Goal: Find contact information: Find contact information

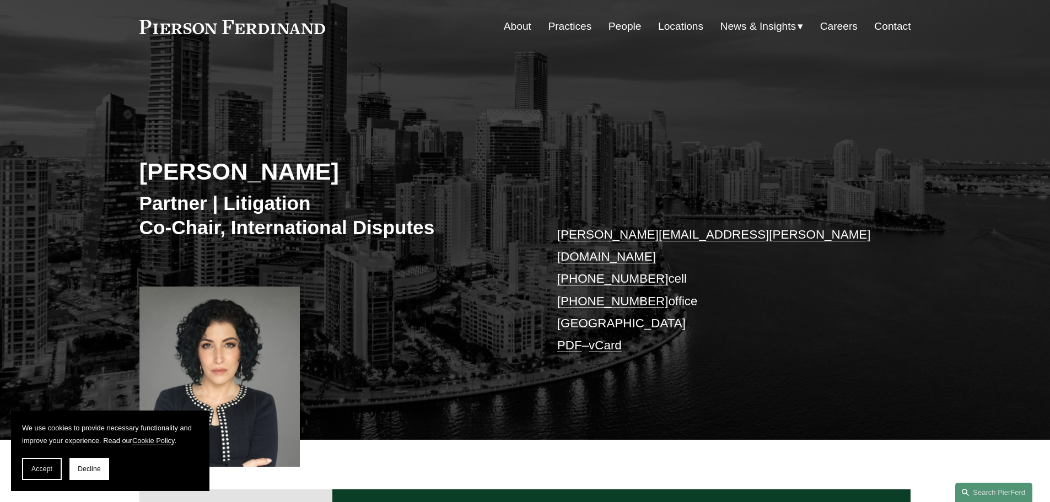
scroll to position [55, 0]
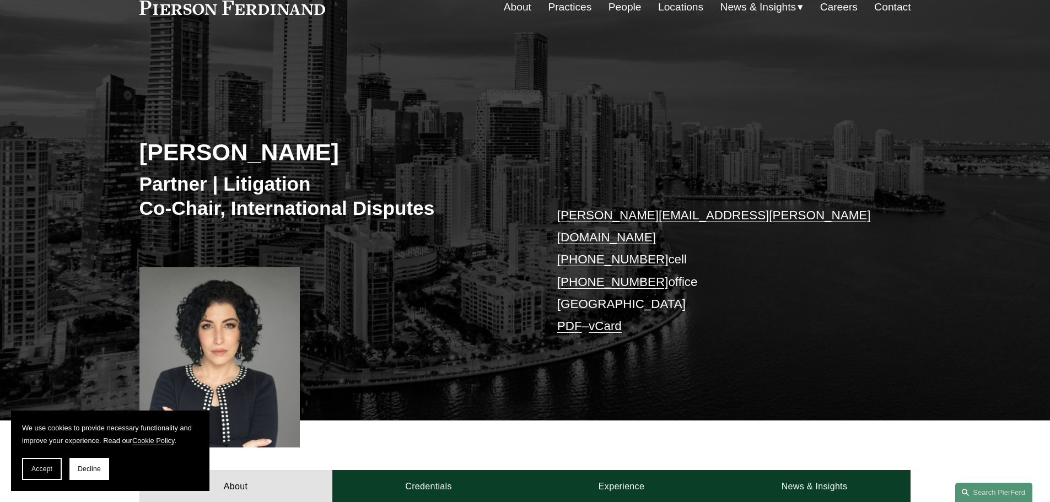
click at [625, 10] on link "People" at bounding box center [625, 7] width 33 height 21
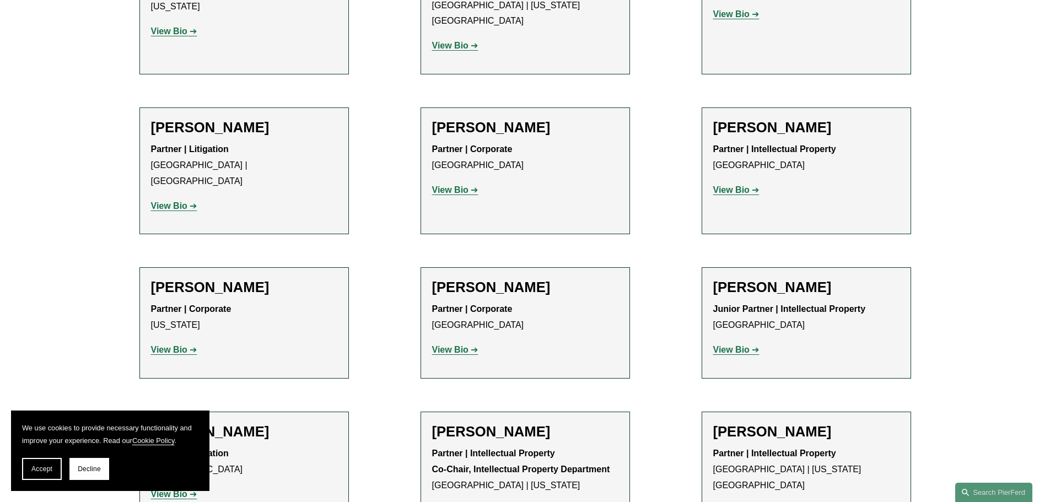
scroll to position [6836, 0]
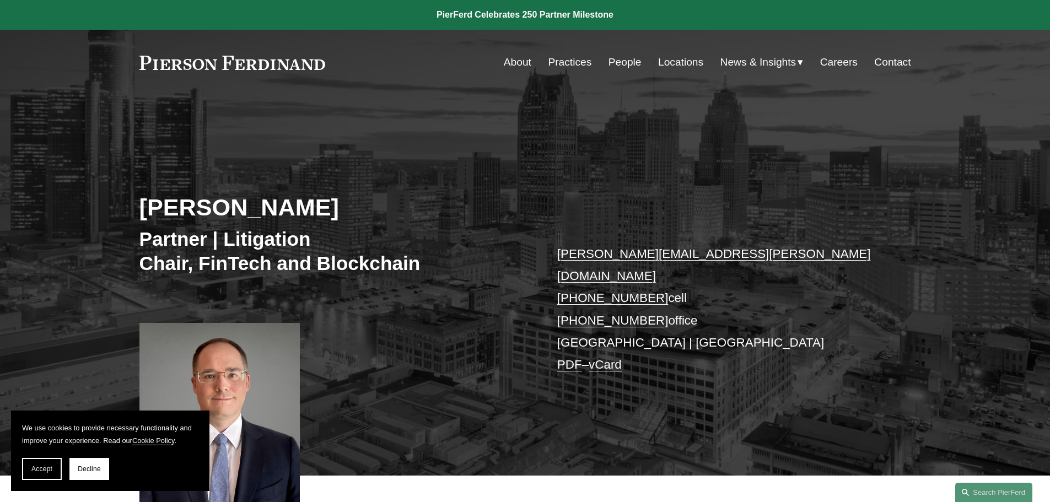
click at [595, 291] on link "+1.773.326.9789" at bounding box center [612, 298] width 111 height 14
drag, startPoint x: 653, startPoint y: 276, endPoint x: 573, endPoint y: 272, distance: 80.0
click at [573, 272] on p "william.kraus@pierferd.com +1.773.326.9789 cell +1.734.519.0250 office Detroit …" at bounding box center [717, 309] width 321 height 133
copy p "773.326.9789"
click at [43, 471] on span "Accept" at bounding box center [41, 469] width 21 height 8
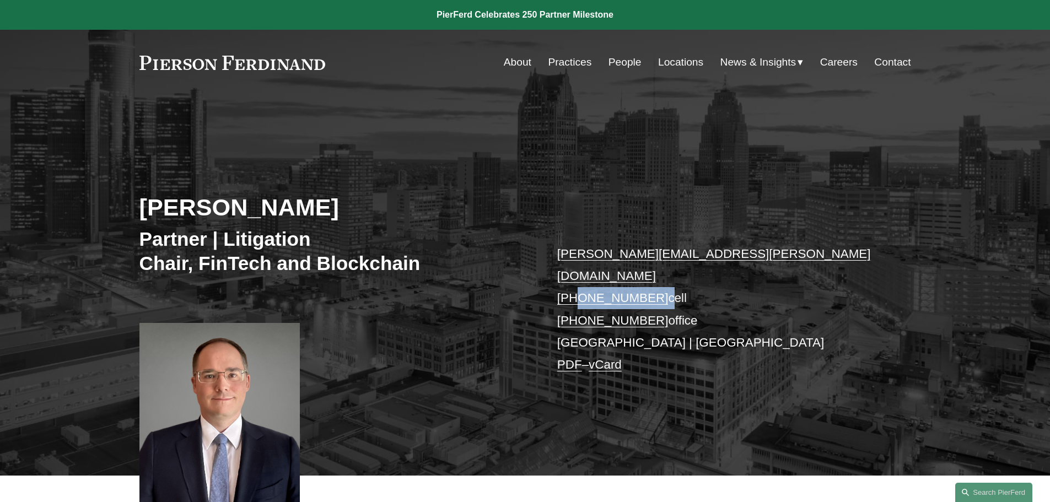
click at [558, 66] on link "Practices" at bounding box center [570, 62] width 44 height 21
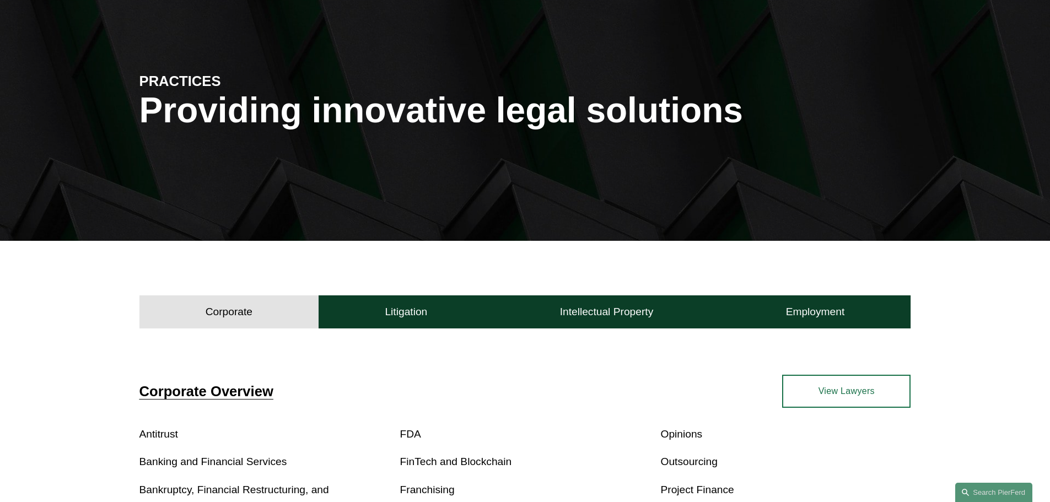
scroll to position [221, 0]
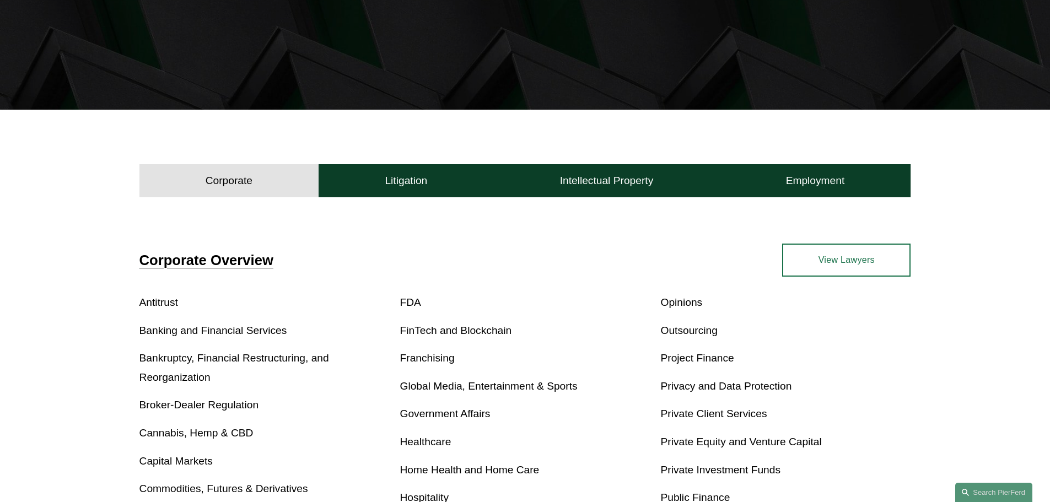
click at [475, 330] on link "FinTech and Blockchain" at bounding box center [456, 331] width 112 height 12
